Goal: Transaction & Acquisition: Purchase product/service

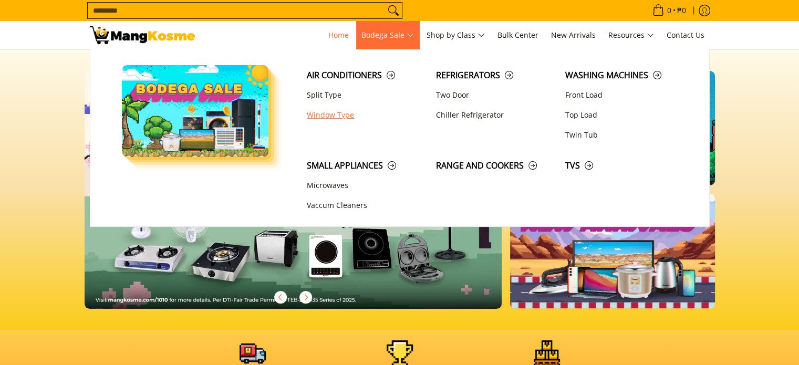
click at [340, 115] on link "Window Type" at bounding box center [365, 115] width 129 height 20
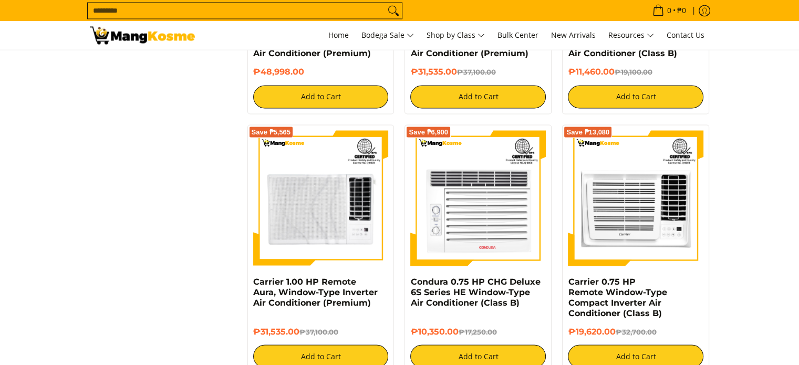
scroll to position [2100, 0]
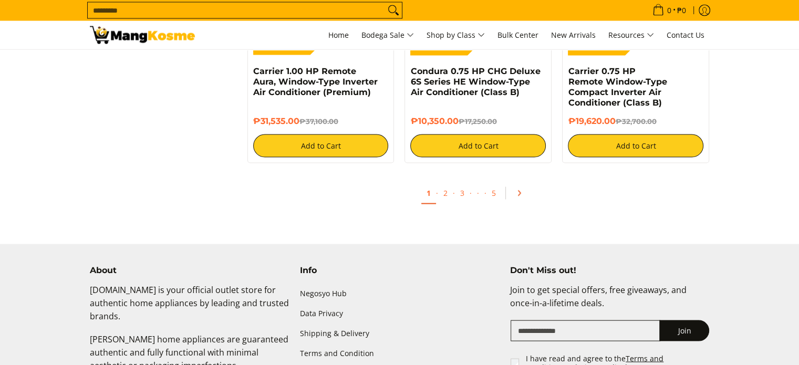
click at [521, 197] on icon "Pagination" at bounding box center [518, 193] width 7 height 7
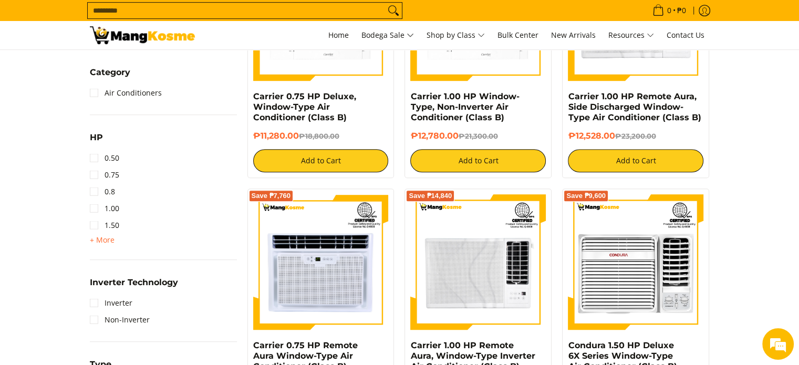
scroll to position [630, 0]
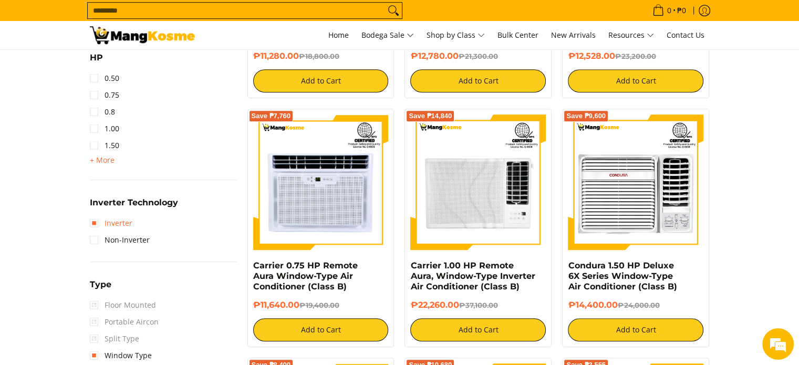
click at [93, 221] on link "Inverter" at bounding box center [111, 223] width 43 height 17
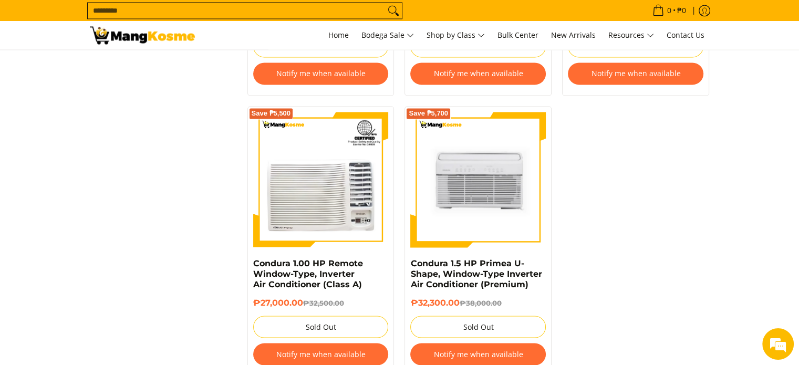
scroll to position [1828, 0]
